Goal: Task Accomplishment & Management: Complete application form

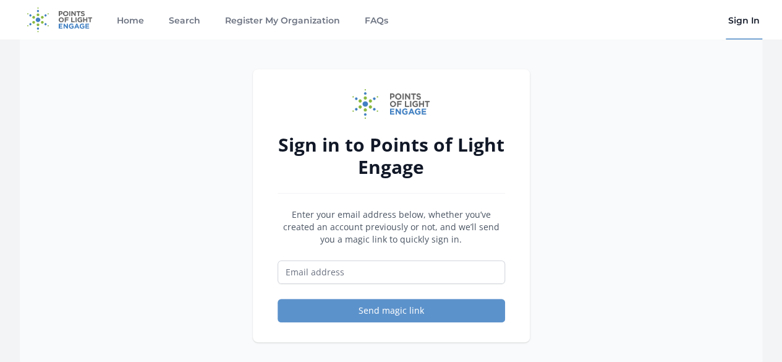
type input "[EMAIL_ADDRESS][DOMAIN_NAME]"
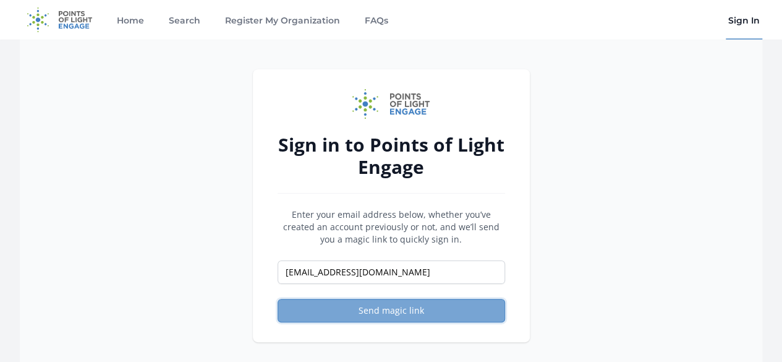
click at [362, 312] on button "Send magic link" at bounding box center [392, 311] width 228 height 24
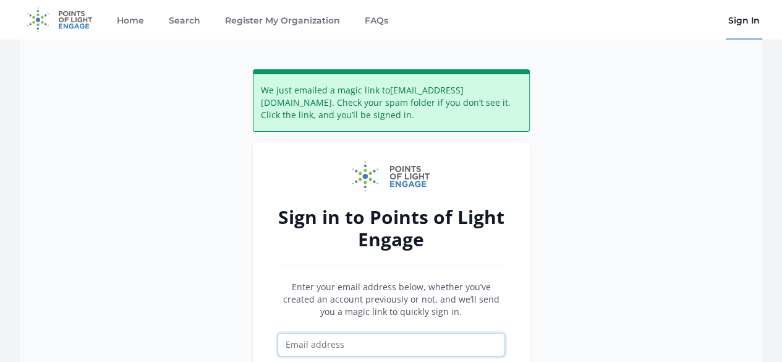
click at [325, 342] on input "Email address" at bounding box center [392, 345] width 228 height 24
type input "eaglesightgh@gmail.com"
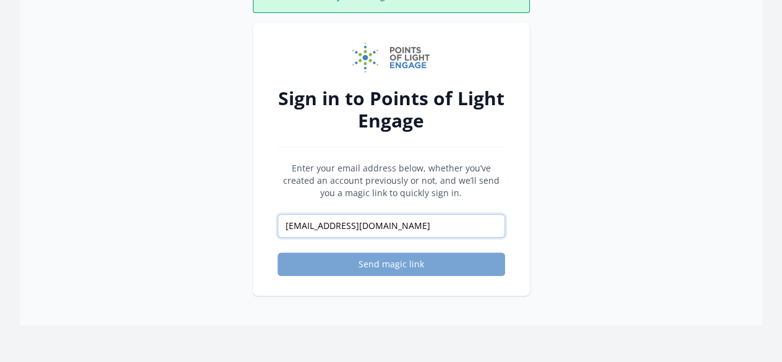
scroll to position [124, 0]
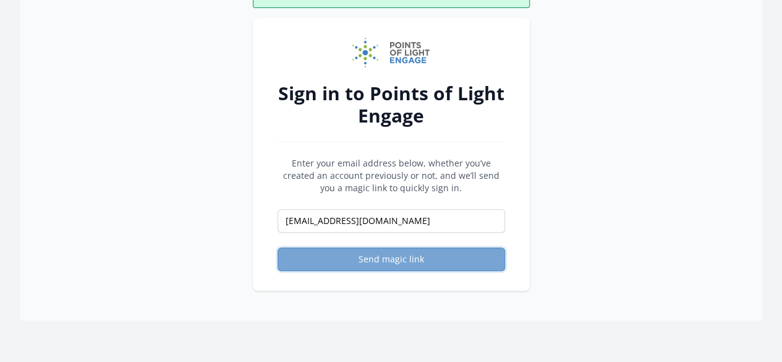
click at [391, 259] on button "Send magic link" at bounding box center [392, 259] width 228 height 24
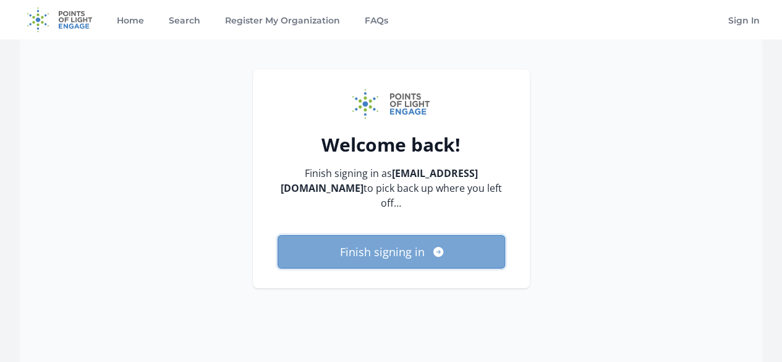
click at [412, 255] on button "Finish signing in" at bounding box center [392, 251] width 228 height 33
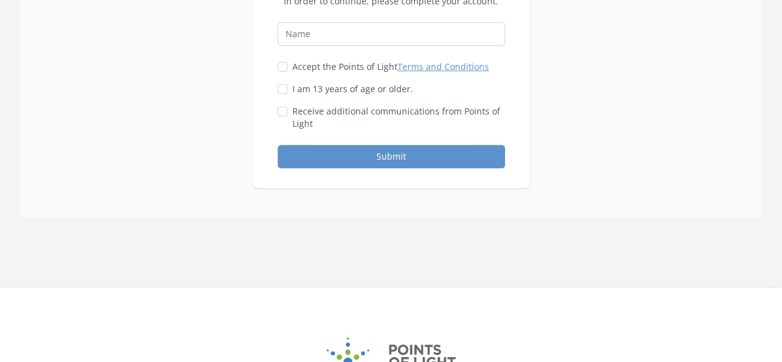
scroll to position [19, 0]
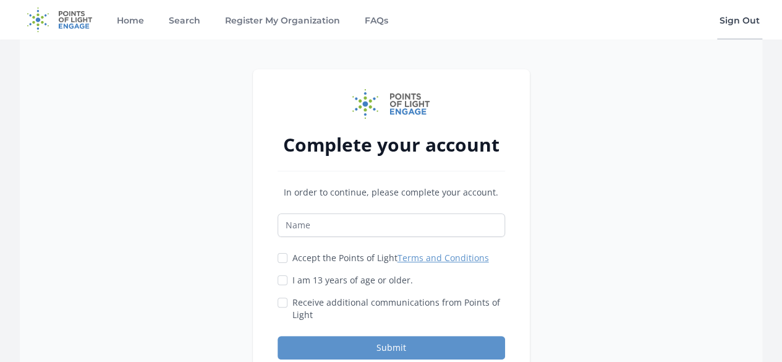
click at [727, 15] on link "Sign Out" at bounding box center [739, 20] width 45 height 40
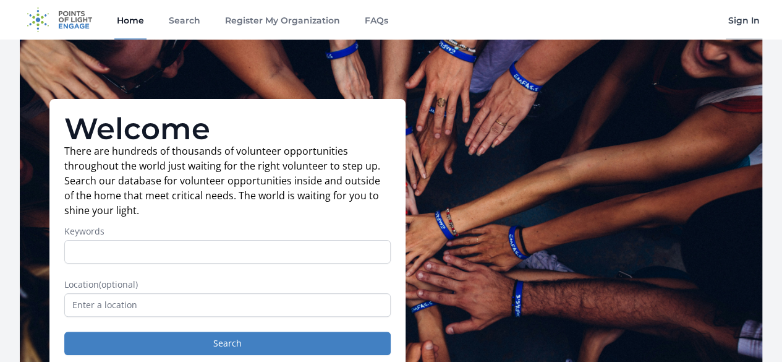
click at [743, 17] on link "Sign In" at bounding box center [744, 20] width 36 height 40
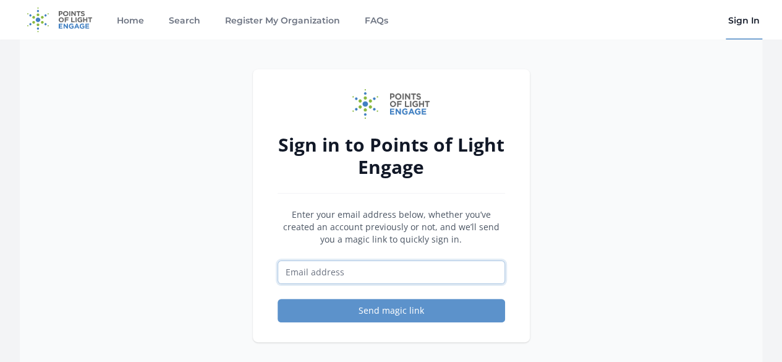
click at [324, 280] on input "Email address" at bounding box center [392, 272] width 228 height 24
type input "eaglesightgh@gmail.com"
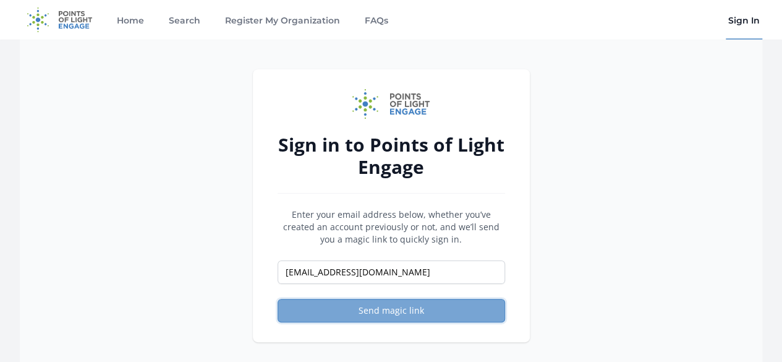
click at [374, 313] on button "Send magic link" at bounding box center [392, 311] width 228 height 24
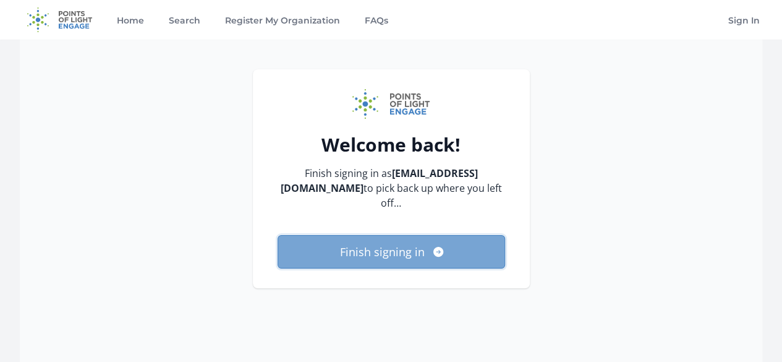
click at [400, 235] on button "Finish signing in" at bounding box center [392, 251] width 228 height 33
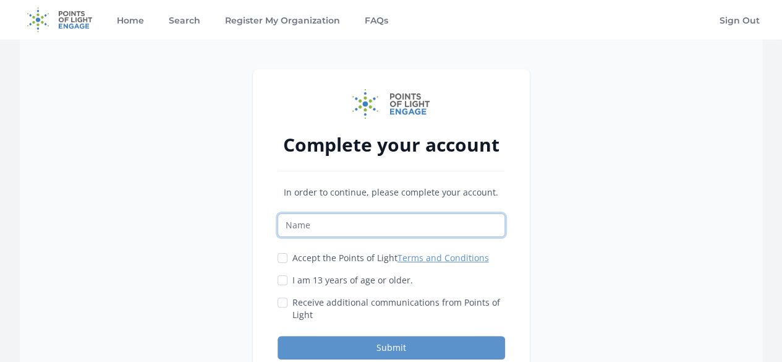
click at [357, 233] on input "Name" at bounding box center [392, 225] width 228 height 24
type input "Irene Turkson"
click at [283, 260] on input "Accept the Points of Light Terms and Conditions" at bounding box center [283, 258] width 10 height 10
checkbox input "true"
click at [281, 276] on input "I am 13 years of age or older." at bounding box center [283, 280] width 10 height 10
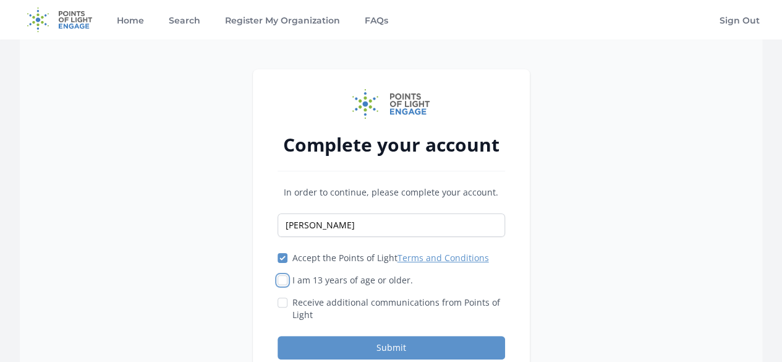
checkbox input "true"
click at [281, 301] on input "Receive additional communications from Points of Light" at bounding box center [283, 302] width 10 height 10
checkbox input "true"
click at [355, 343] on button "Submit" at bounding box center [392, 348] width 228 height 24
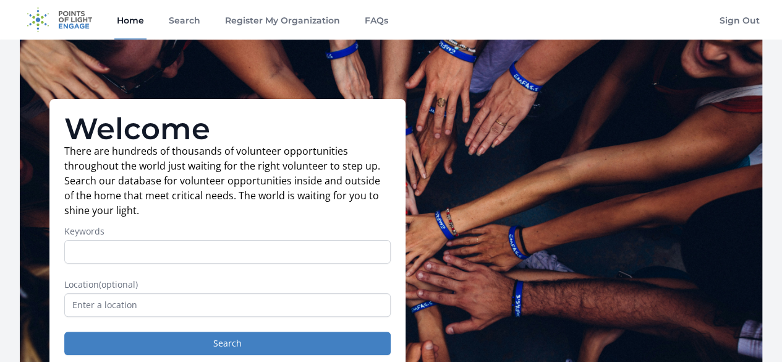
click at [131, 259] on input "Keywords" at bounding box center [227, 252] width 327 height 24
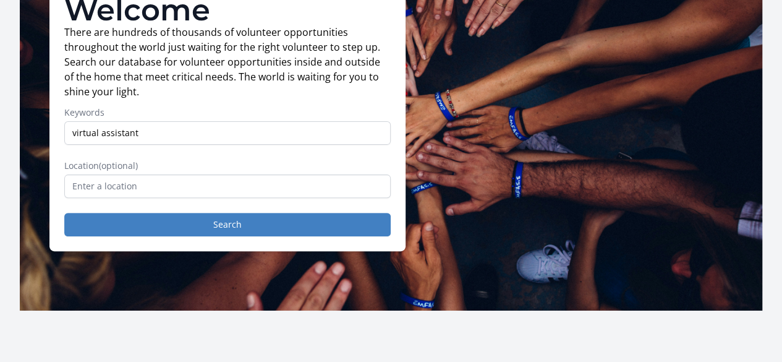
scroll to position [124, 0]
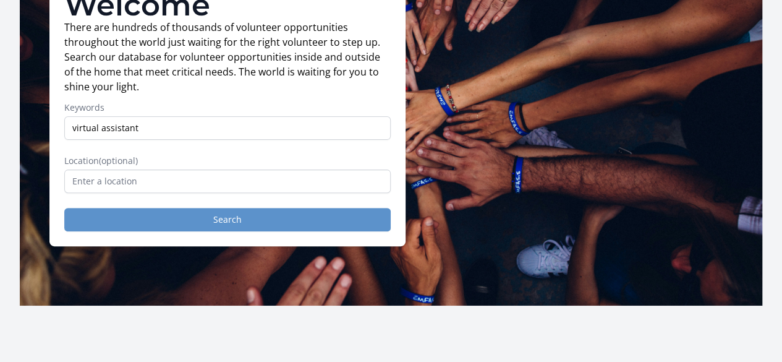
type input "virtual assistant"
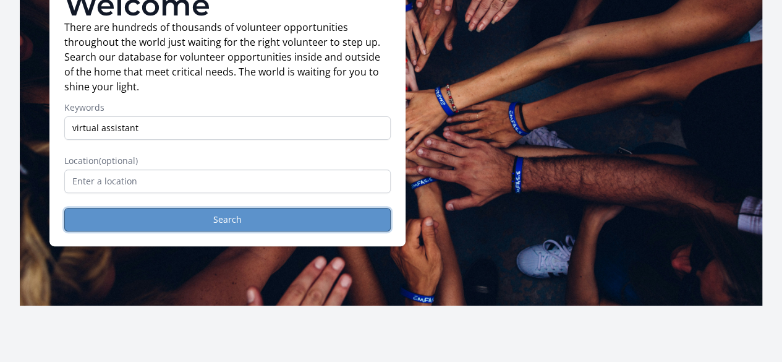
click at [215, 220] on button "Search" at bounding box center [227, 220] width 327 height 24
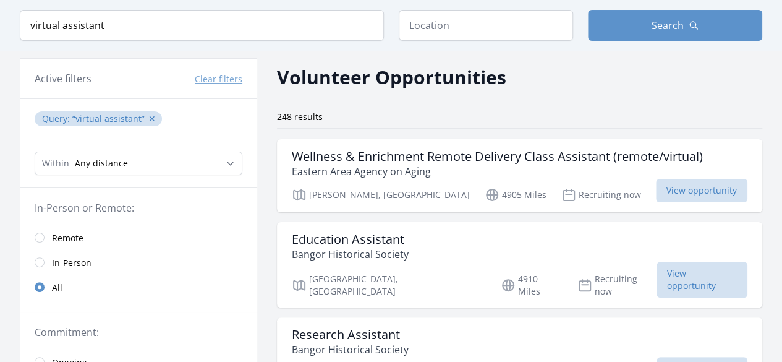
scroll to position [62, 0]
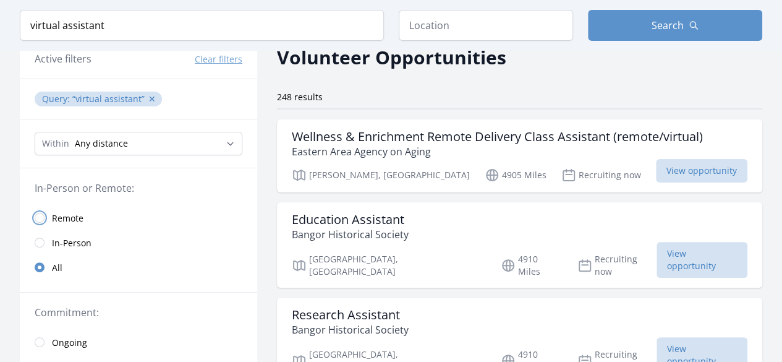
click at [36, 215] on input "radio" at bounding box center [40, 218] width 10 height 10
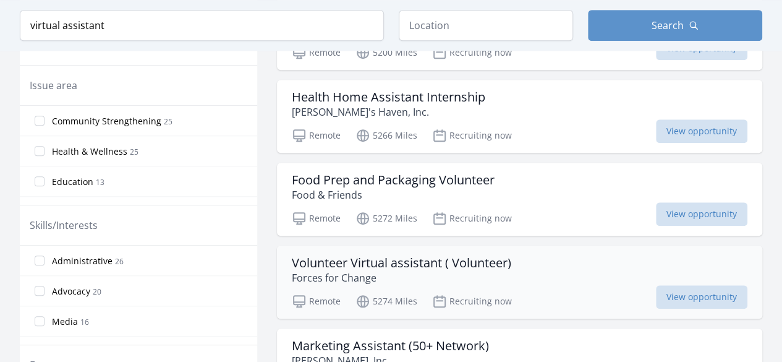
scroll to position [495, 0]
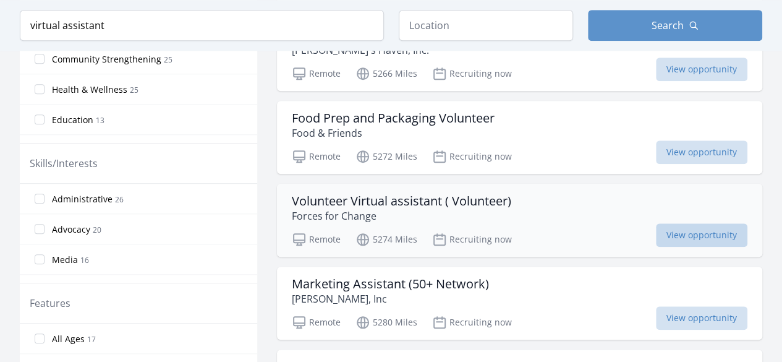
click at [725, 236] on span "View opportunity" at bounding box center [702, 235] width 92 height 24
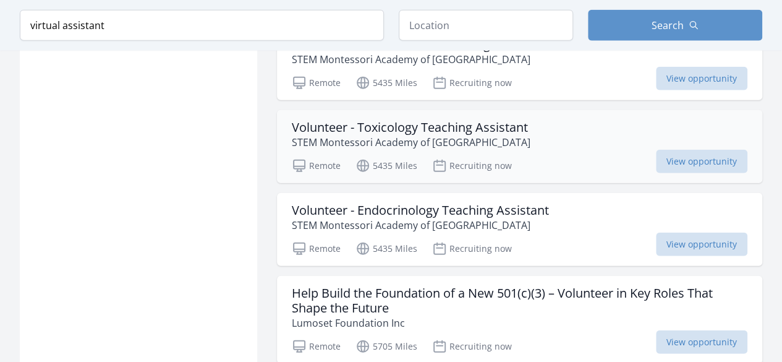
scroll to position [1484, 0]
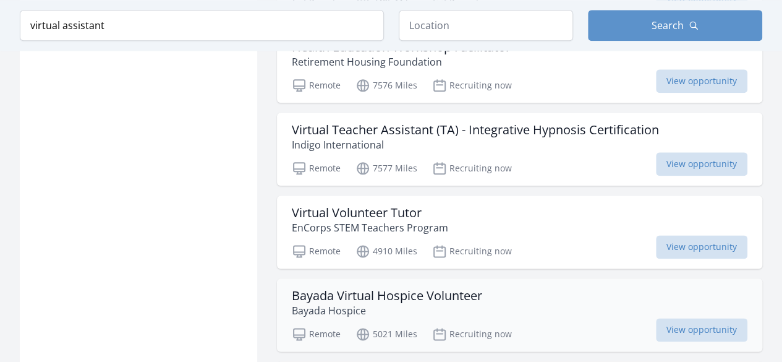
scroll to position [3031, 0]
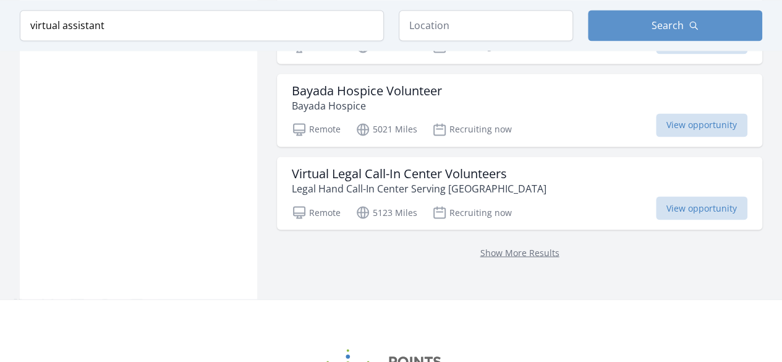
scroll to position [3340, 0]
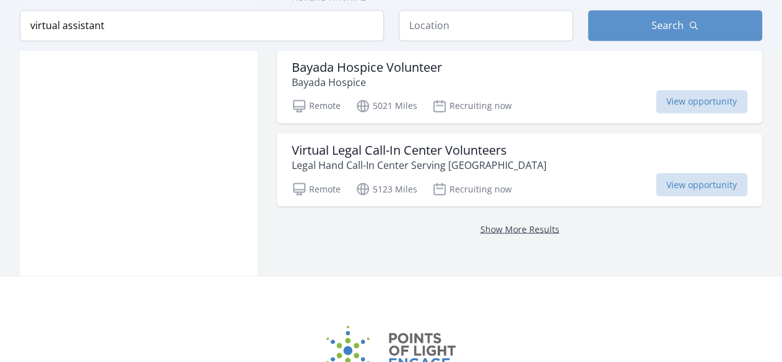
click at [511, 223] on link "Show More Results" at bounding box center [520, 229] width 79 height 12
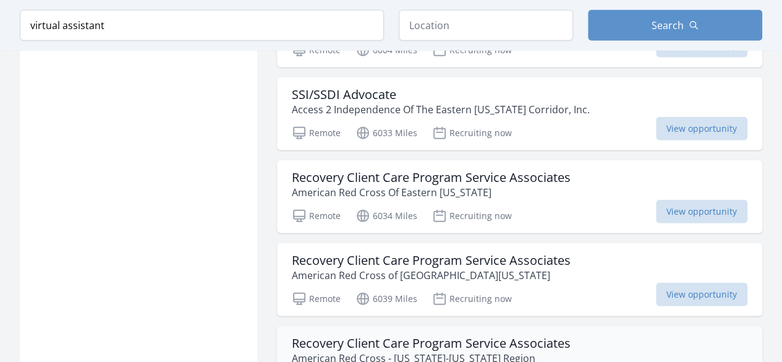
scroll to position [6494, 0]
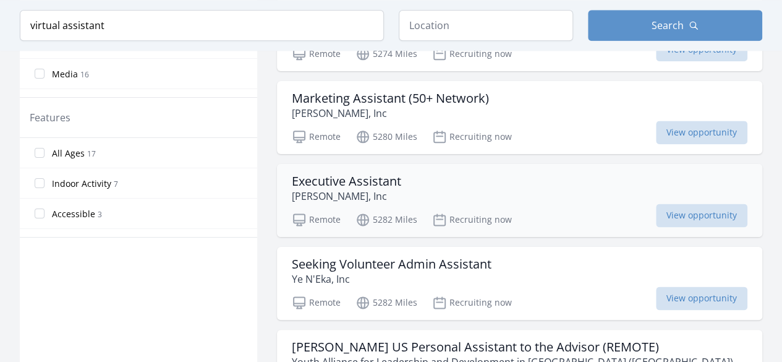
scroll to position [742, 0]
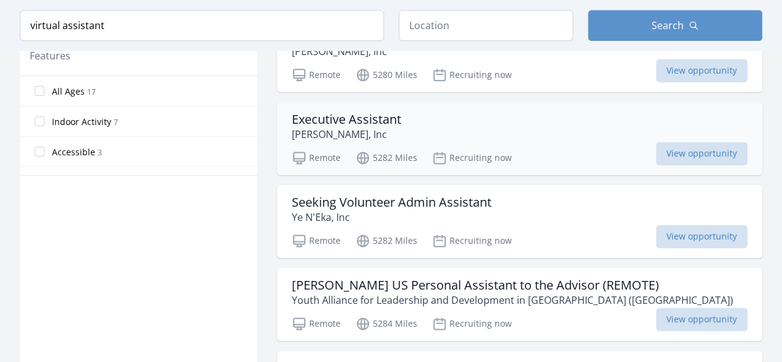
click at [343, 116] on h3 "Executive Assistant" at bounding box center [346, 119] width 109 height 15
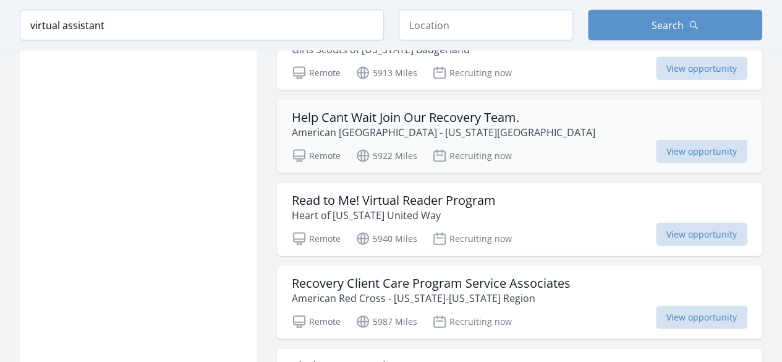
scroll to position [5937, 0]
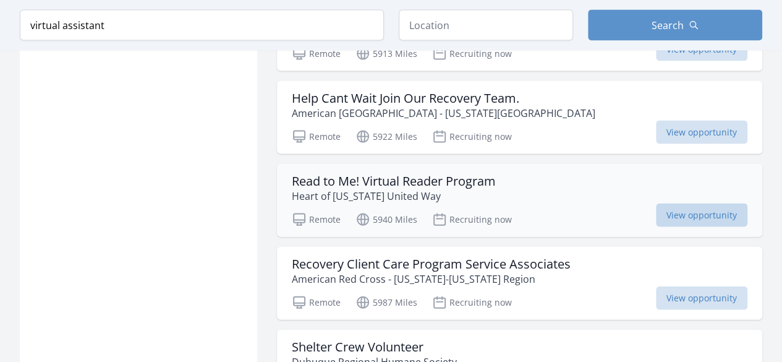
click at [716, 203] on span "View opportunity" at bounding box center [702, 215] width 92 height 24
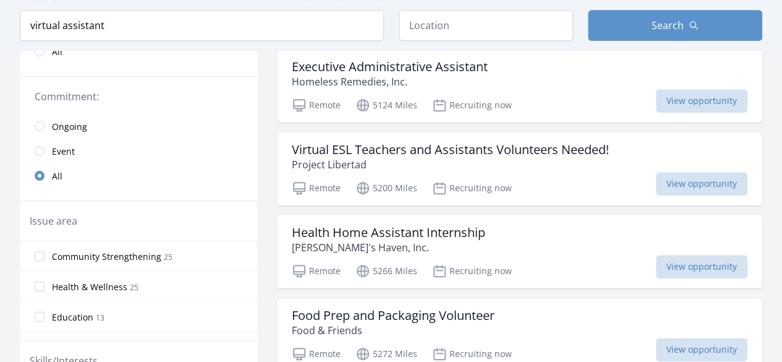
scroll to position [309, 0]
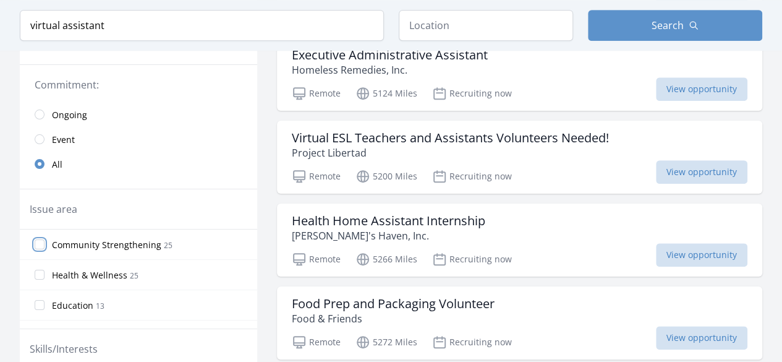
click at [37, 243] on input "Community Strengthening 25" at bounding box center [40, 244] width 10 height 10
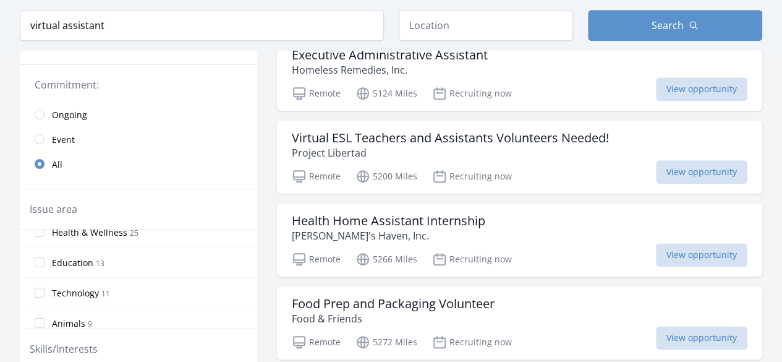
scroll to position [39, 0]
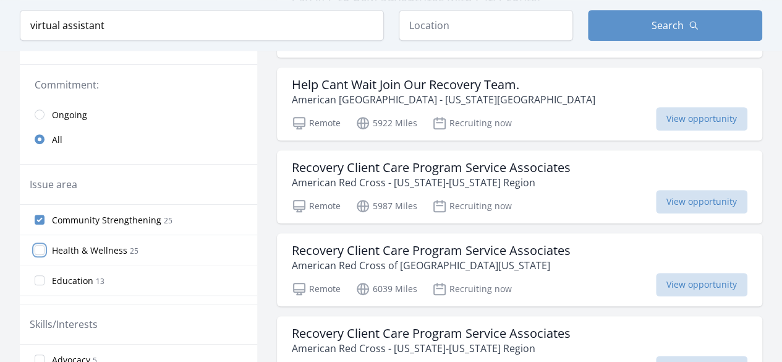
click at [38, 248] on input "Health & Wellness 25" at bounding box center [40, 250] width 10 height 10
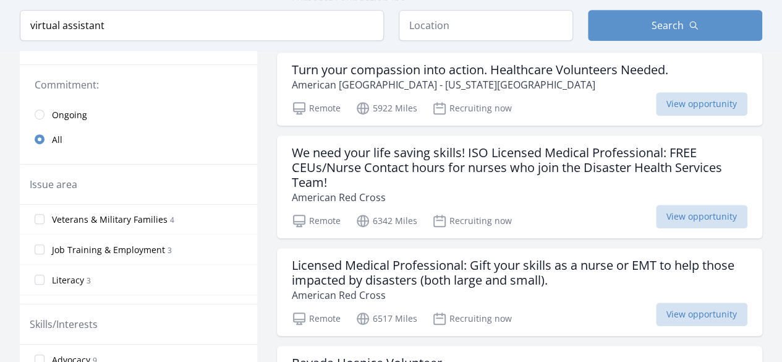
scroll to position [382, 0]
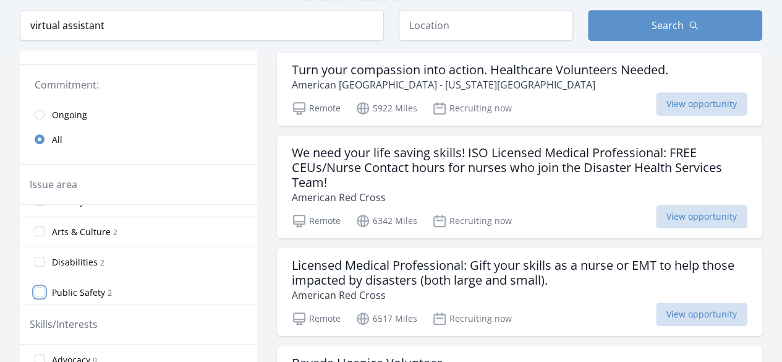
click at [37, 287] on input "Public Safety 2" at bounding box center [40, 292] width 10 height 10
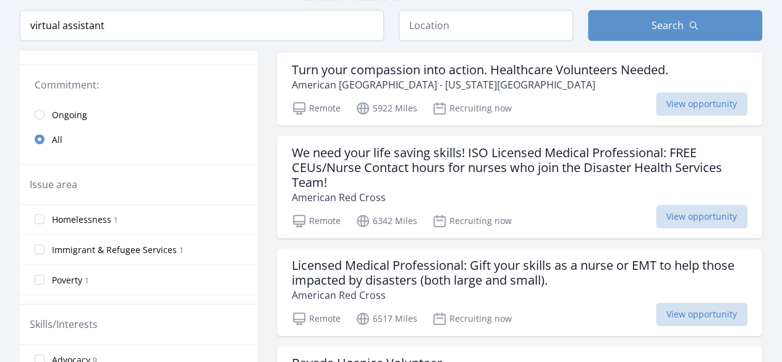
scroll to position [593, 0]
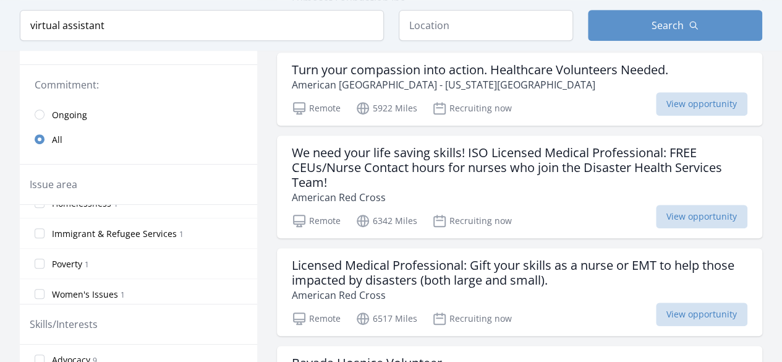
click at [46, 253] on label "Poverty 1" at bounding box center [138, 263] width 237 height 25
click at [45, 259] on input "Poverty 1" at bounding box center [40, 264] width 10 height 10
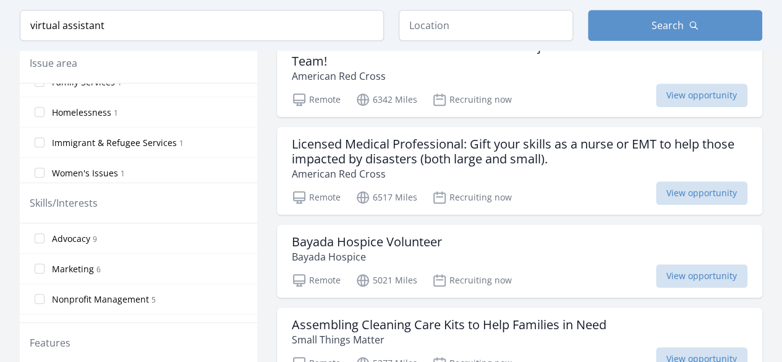
scroll to position [433, 0]
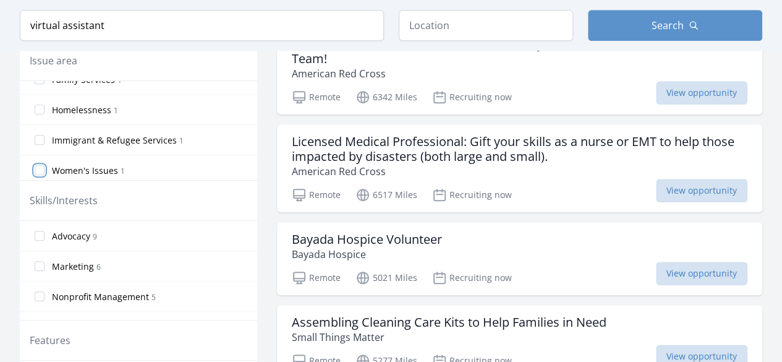
click at [41, 165] on input "Women's Issues 1" at bounding box center [40, 170] width 10 height 10
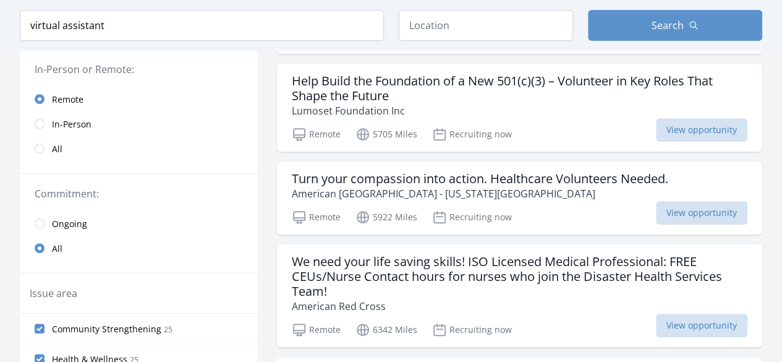
scroll to position [247, 0]
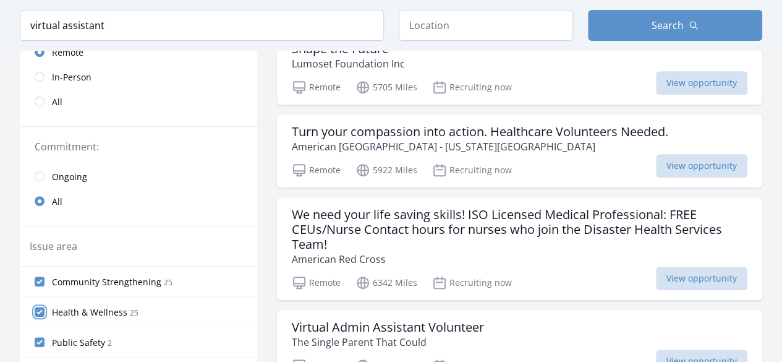
click at [40, 310] on input "Health & Wellness 25" at bounding box center [40, 312] width 10 height 10
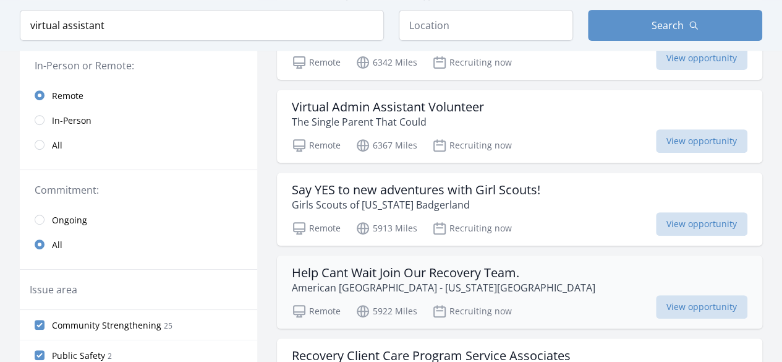
scroll to position [186, 0]
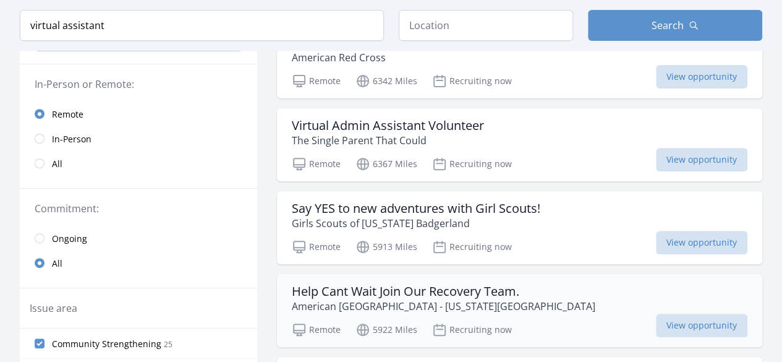
click at [368, 290] on h3 "Help Cant Wait Join Our Recovery Team." at bounding box center [444, 291] width 304 height 15
click at [369, 135] on p "The Single Parent That Could" at bounding box center [388, 140] width 192 height 15
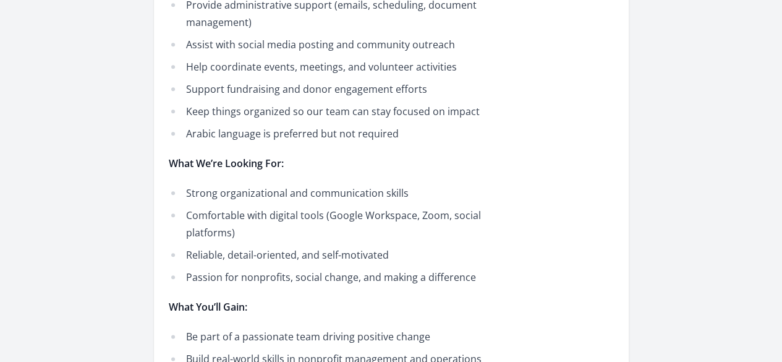
scroll to position [495, 0]
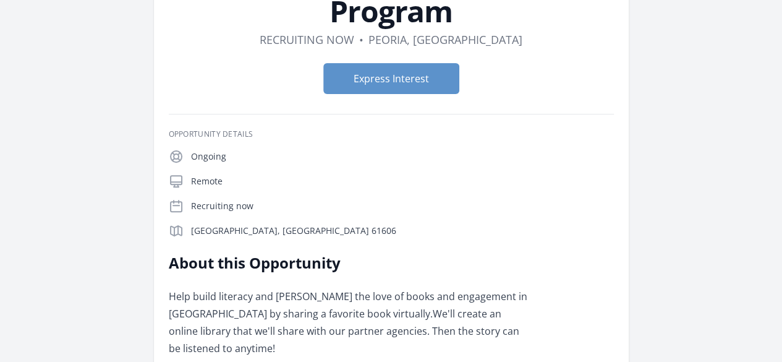
scroll to position [124, 0]
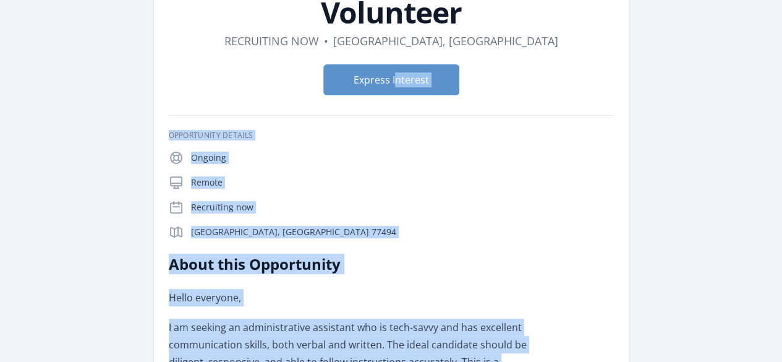
scroll to position [124, 0]
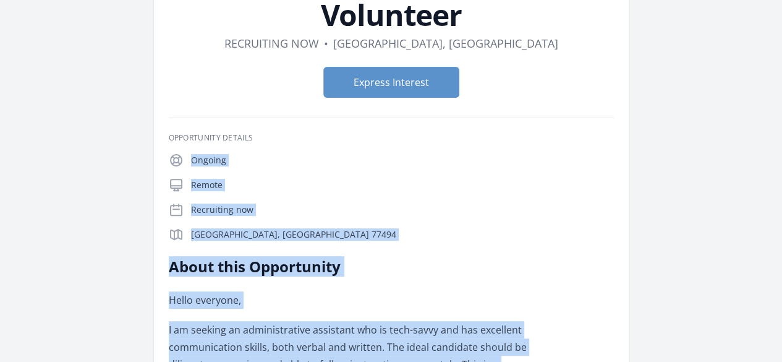
drag, startPoint x: 421, startPoint y: 222, endPoint x: 221, endPoint y: 104, distance: 232.1
copy div "Ongoing Remote Recruiting now Katy, TX 77494 About this Opportunity Hello every…"
